Goal: Transaction & Acquisition: Obtain resource

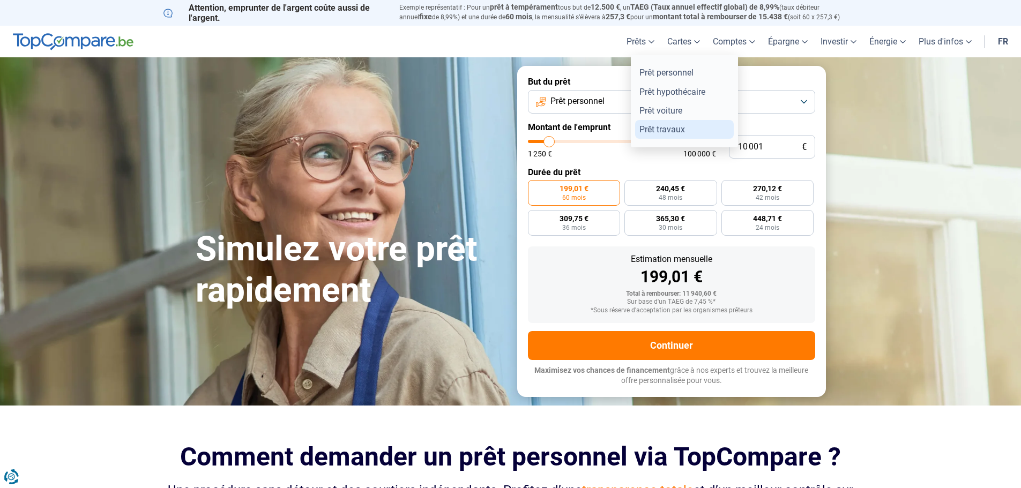
click at [661, 125] on link "Prêt travaux" at bounding box center [684, 129] width 99 height 19
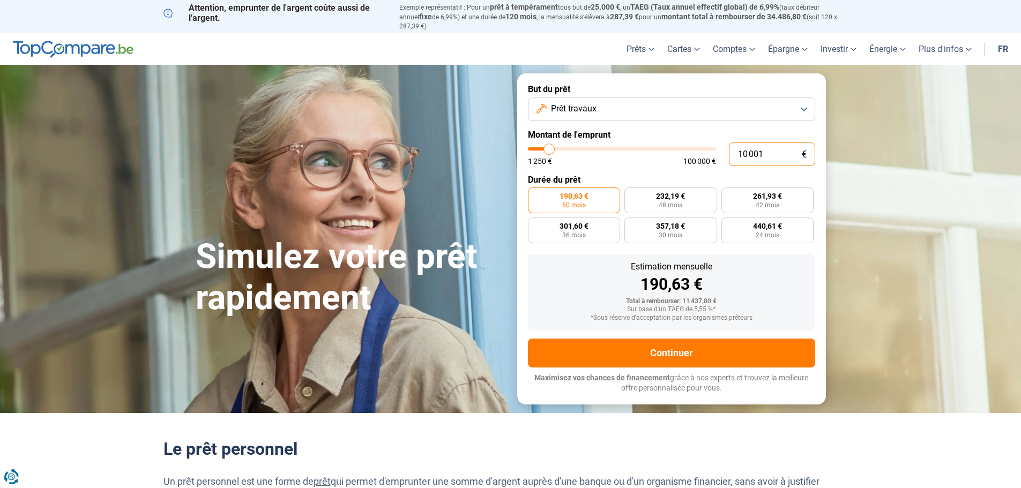
click at [774, 147] on input "10 001" at bounding box center [772, 154] width 86 height 24
type input "5"
type input "1250"
type input "50"
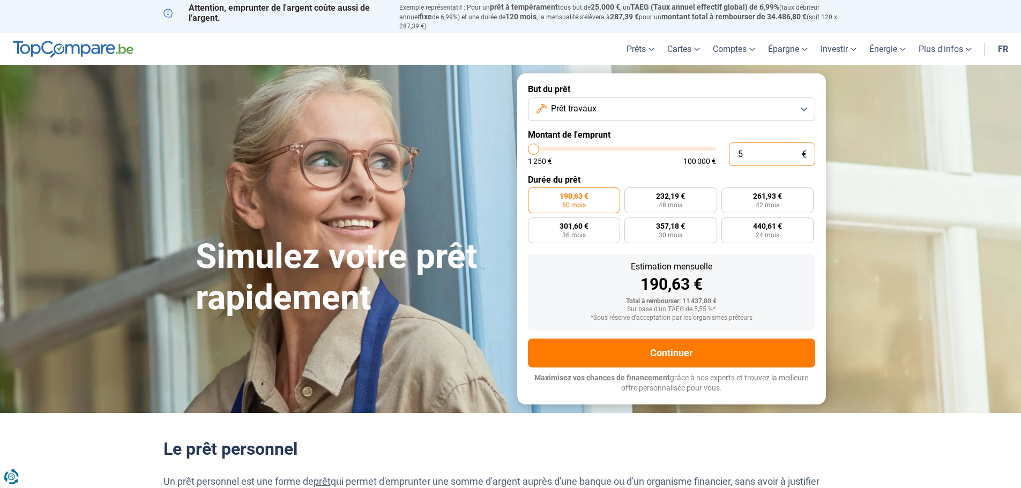
type input "1250"
type input "500"
type input "1250"
type input "5 000"
type input "5000"
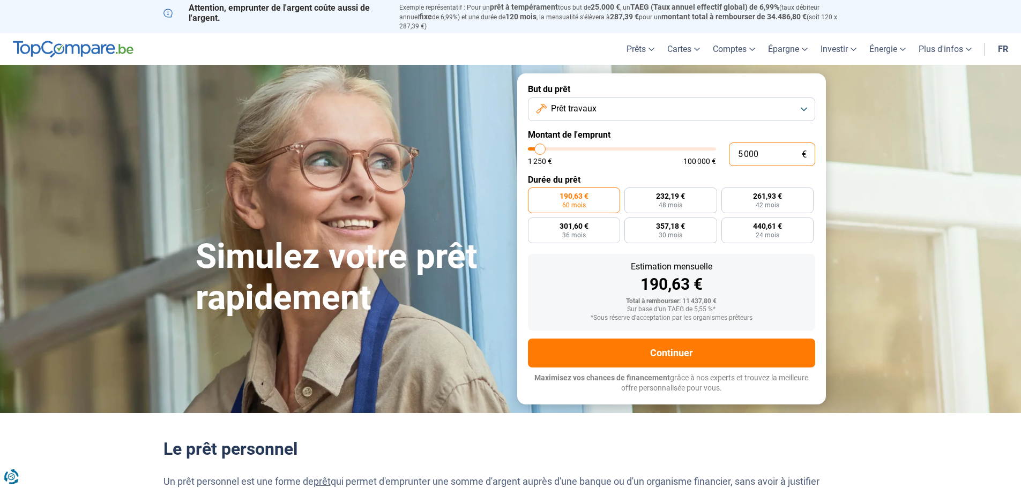
type input "50 000"
type input "50000"
radio input "false"
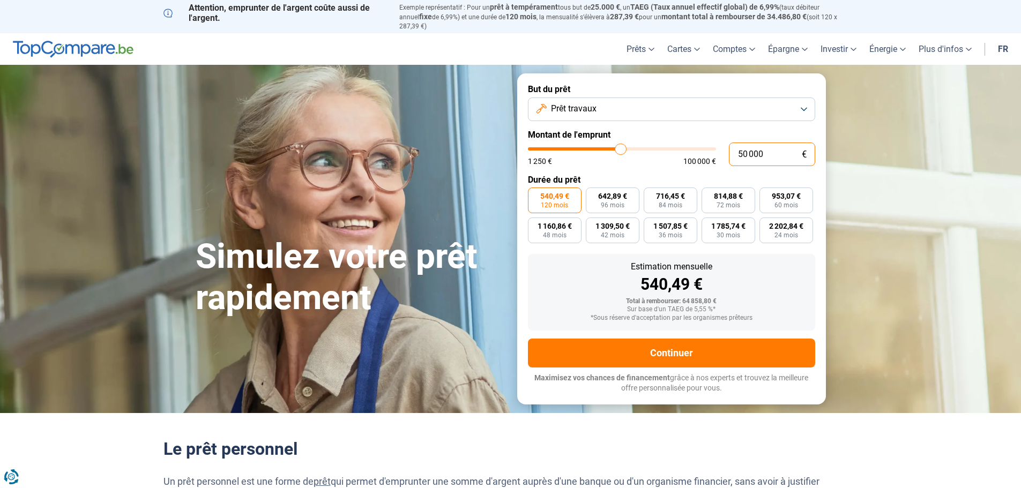
type input "50 000"
click at [561, 192] on span "540,49 €" at bounding box center [554, 195] width 29 height 7
click at [535, 192] on input "540,49 € 120 mois" at bounding box center [531, 190] width 7 height 7
click at [610, 192] on span "642,89 €" at bounding box center [612, 195] width 29 height 7
click at [592, 188] on input "642,89 € 96 mois" at bounding box center [589, 190] width 7 height 7
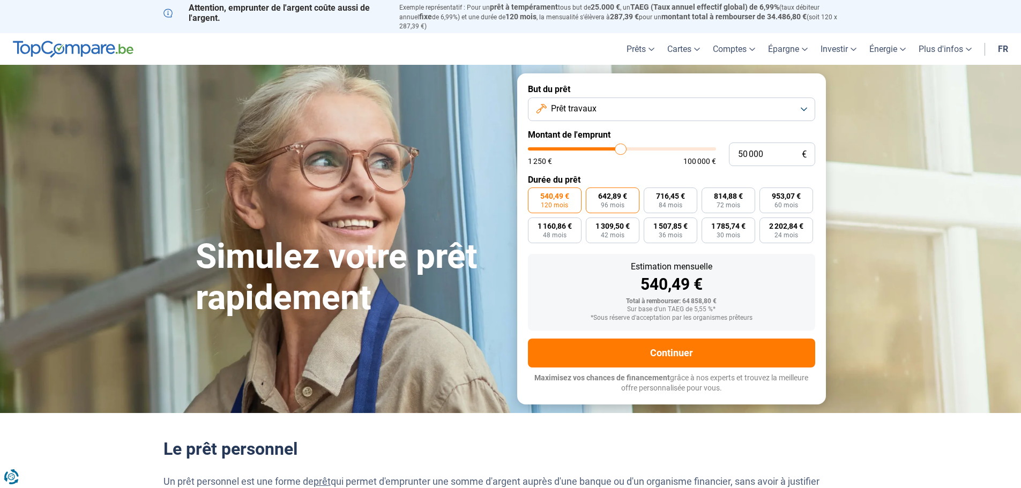
radio input "true"
click at [651, 187] on label "716,45 € 84 mois" at bounding box center [670, 200] width 54 height 26
click at [650, 187] on input "716,45 € 84 mois" at bounding box center [646, 190] width 7 height 7
radio input "true"
